Goal: Task Accomplishment & Management: Use online tool/utility

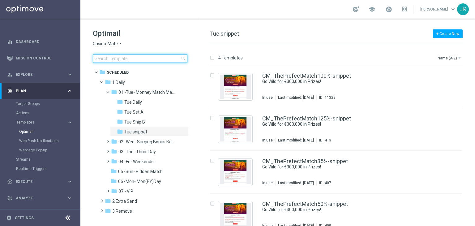
click at [100, 58] on input at bounding box center [140, 58] width 95 height 9
type input "2"
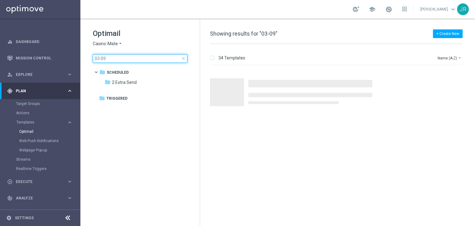
type input "03-09"
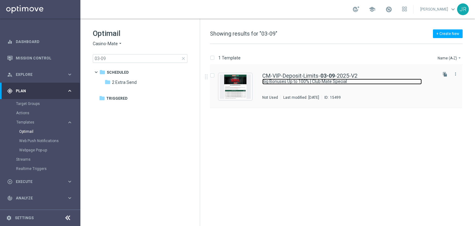
click at [267, 83] on link "Big Bonuses Up to 100% | Club Mate Special" at bounding box center [341, 81] width 159 height 6
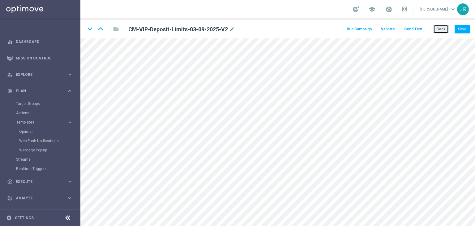
click at [445, 30] on button "Back" at bounding box center [440, 29] width 15 height 9
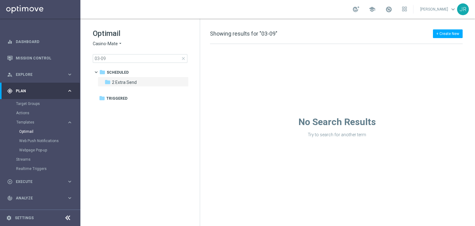
click at [104, 44] on span "Casino-Mate" at bounding box center [105, 44] width 25 height 6
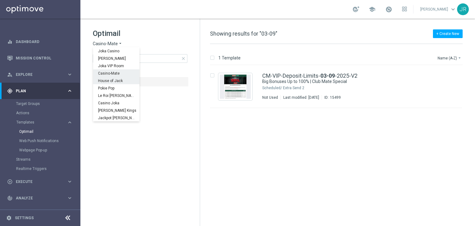
click at [0, 0] on span "House of Jack" at bounding box center [0, 0] width 0 height 0
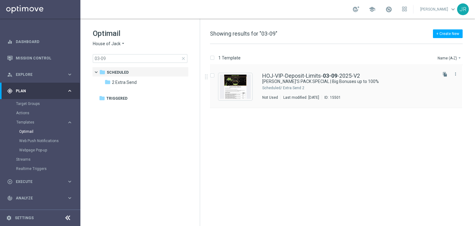
click at [233, 74] on div "Press SPACE to select this row." at bounding box center [235, 86] width 34 height 27
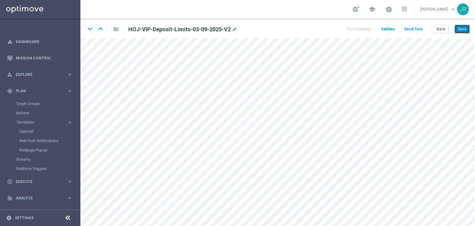
click at [463, 27] on button "Save" at bounding box center [461, 29] width 15 height 9
click at [460, 29] on button "Save" at bounding box center [461, 29] width 15 height 9
click at [461, 31] on button "Save" at bounding box center [461, 29] width 15 height 9
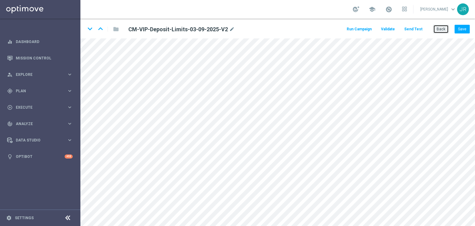
click at [442, 28] on button "Back" at bounding box center [440, 29] width 15 height 9
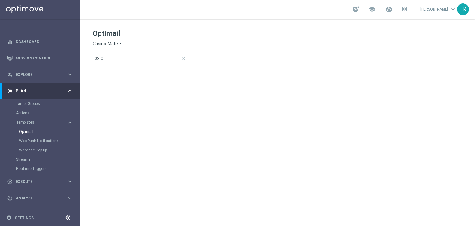
click at [107, 41] on span "Casino-Mate" at bounding box center [105, 44] width 25 height 6
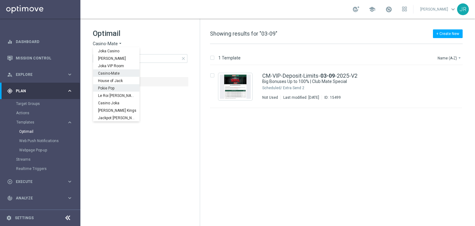
click at [0, 0] on span "Pokie Pop" at bounding box center [0, 0] width 0 height 0
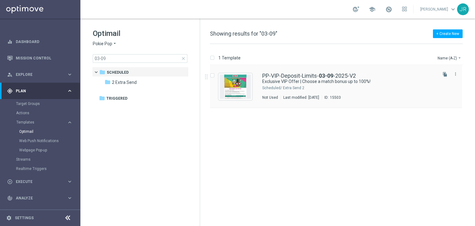
click at [281, 87] on div "Scheduled/ 2 Extra Send" at bounding box center [349, 87] width 174 height 5
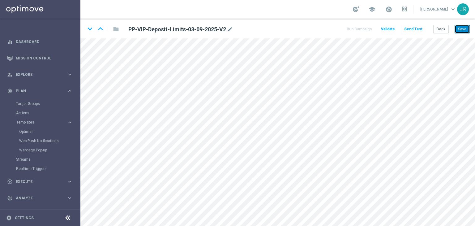
click at [460, 31] on button "Save" at bounding box center [461, 29] width 15 height 9
click at [468, 26] on button "Save" at bounding box center [461, 29] width 15 height 9
